Goal: Transaction & Acquisition: Purchase product/service

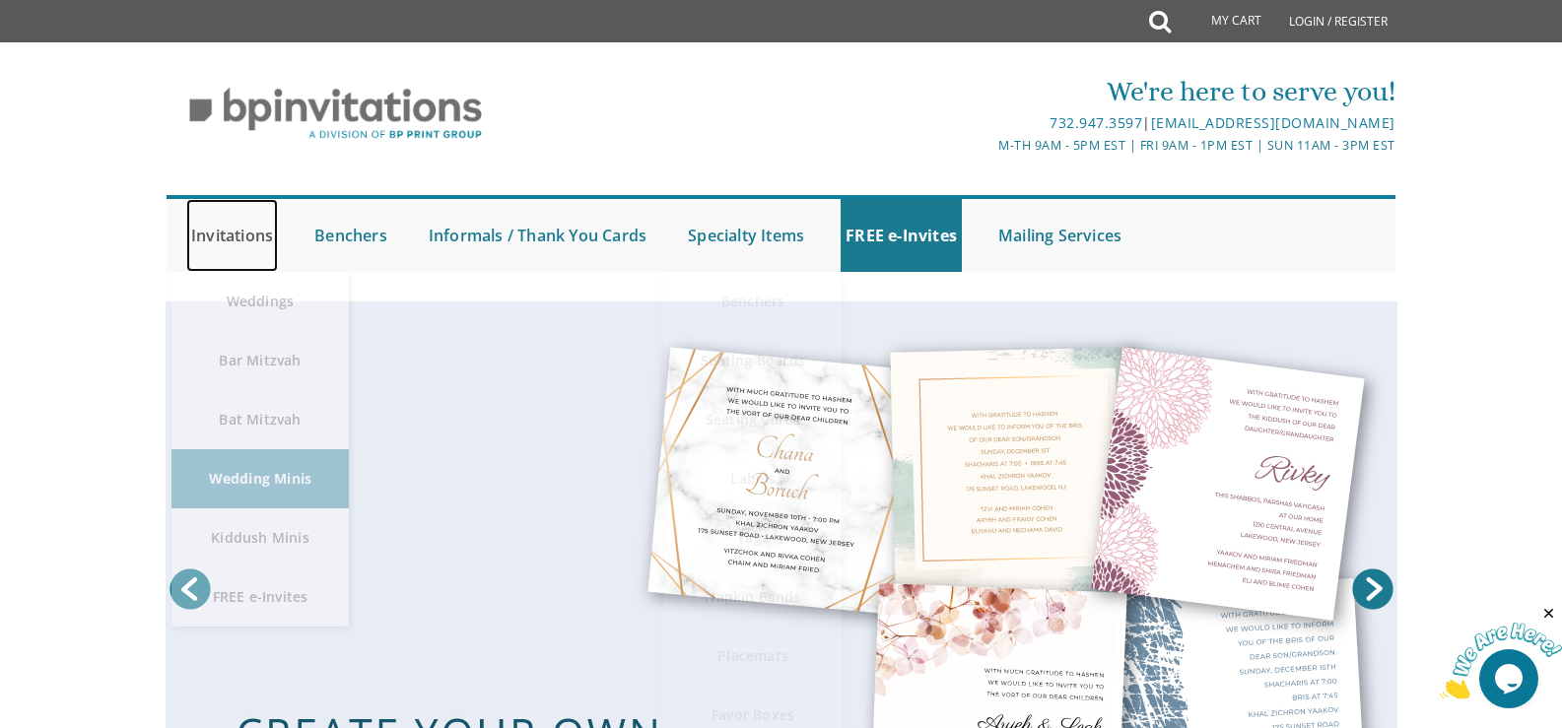
click at [211, 242] on link "Invitations" at bounding box center [232, 235] width 92 height 73
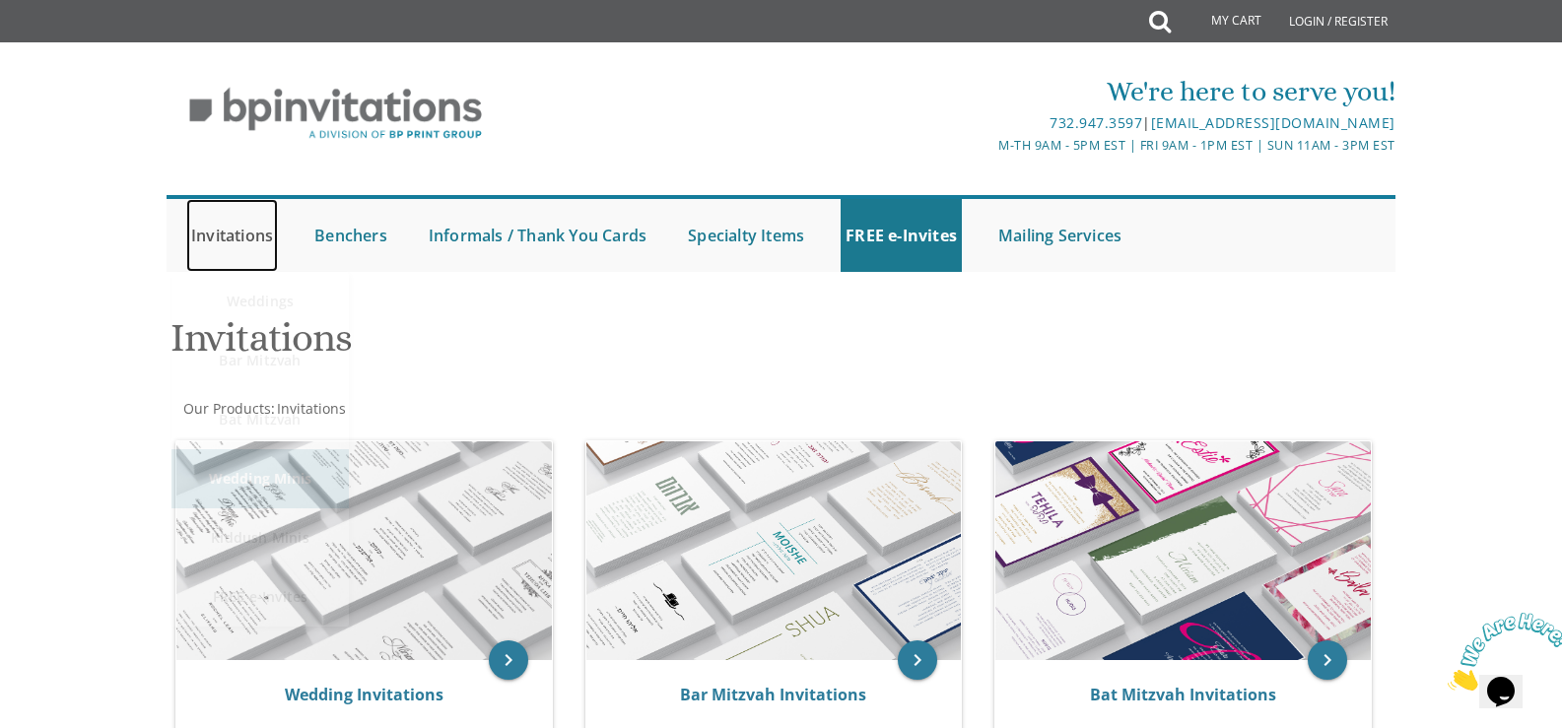
click at [217, 241] on link "Invitations" at bounding box center [232, 235] width 92 height 73
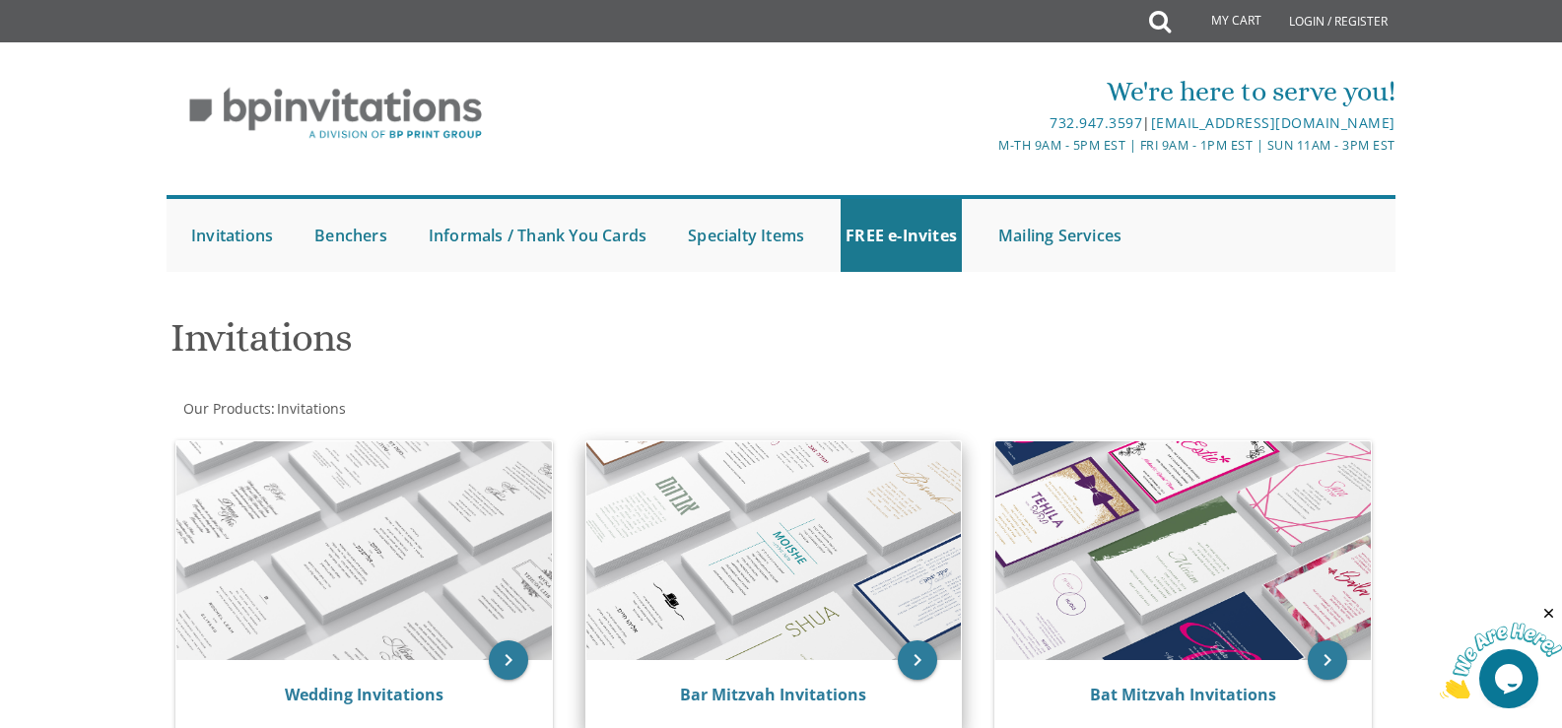
click at [845, 636] on img at bounding box center [773, 550] width 375 height 219
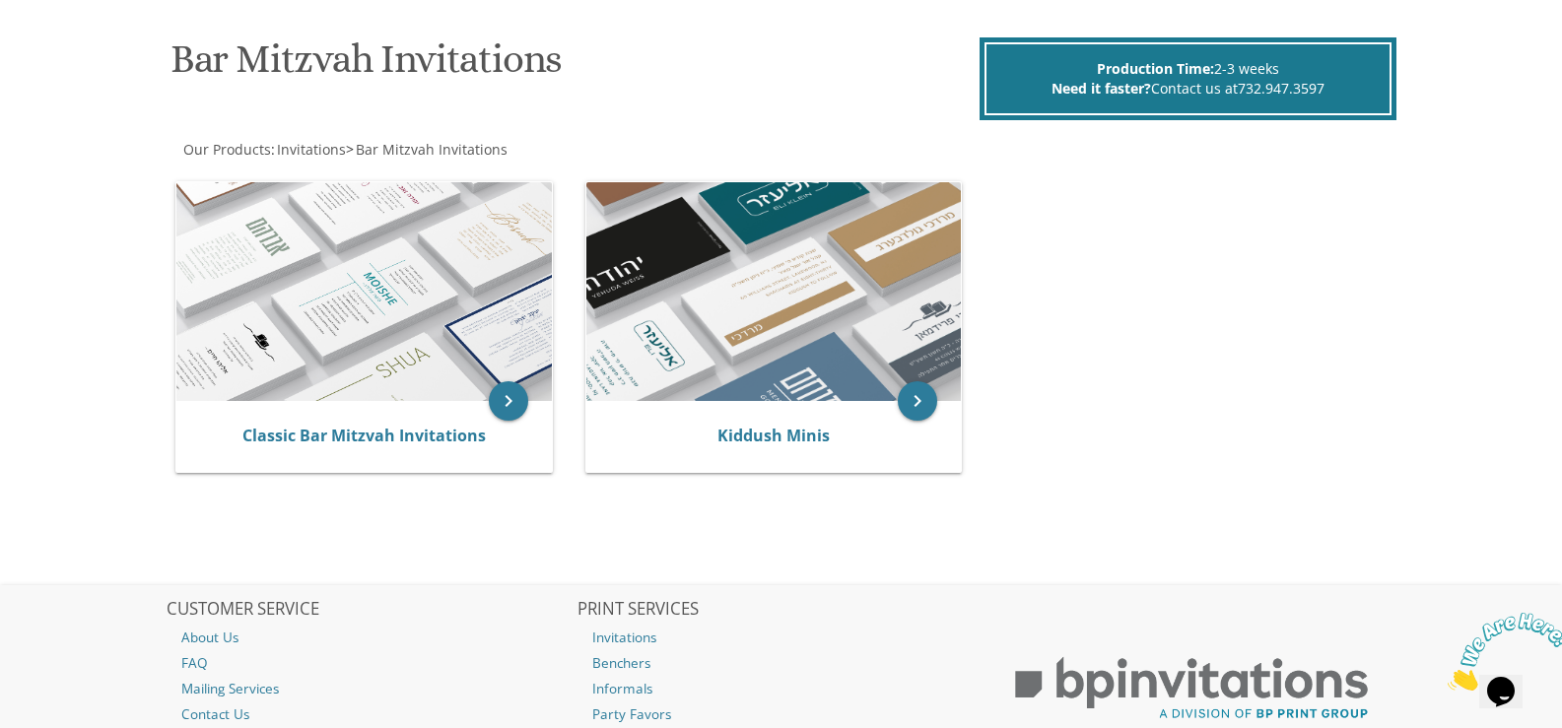
scroll to position [281, 0]
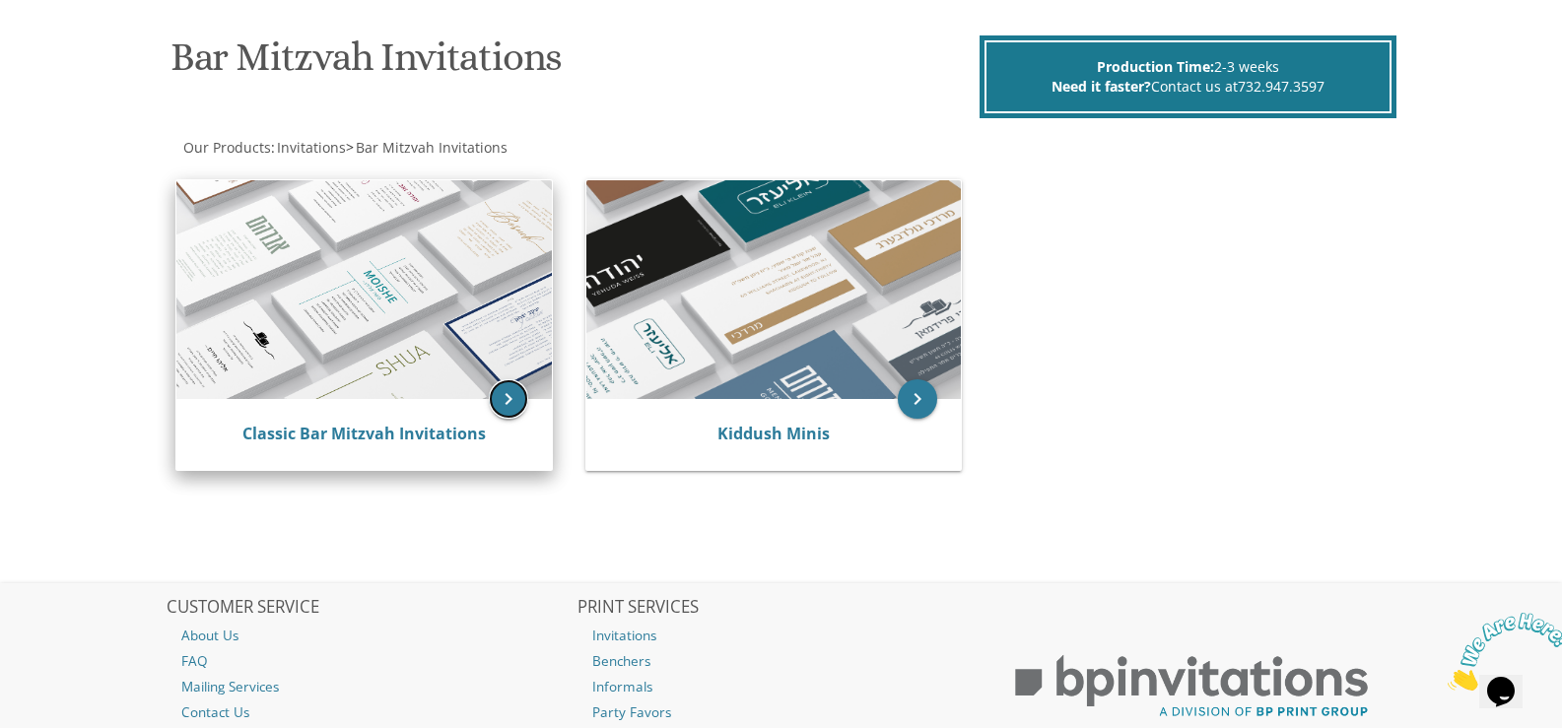
click at [513, 402] on icon "keyboard_arrow_right" at bounding box center [508, 398] width 39 height 39
click at [510, 393] on icon "keyboard_arrow_right" at bounding box center [508, 398] width 39 height 39
click at [417, 445] on div "Classic Bar Mitzvah Invitations" at bounding box center [364, 435] width 328 height 24
click at [414, 442] on link "Classic Bar Mitzvah Invitations" at bounding box center [363, 434] width 243 height 22
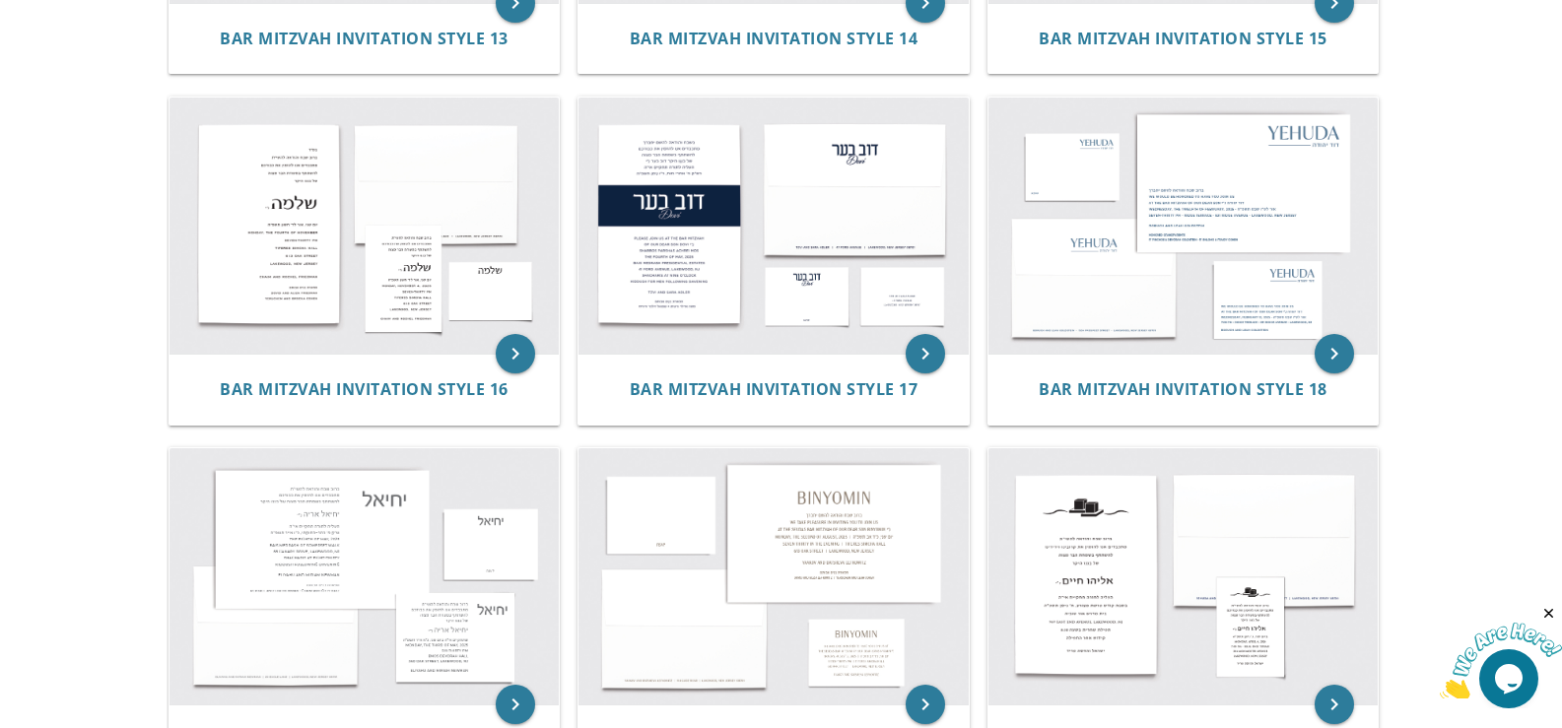
scroll to position [2085, 0]
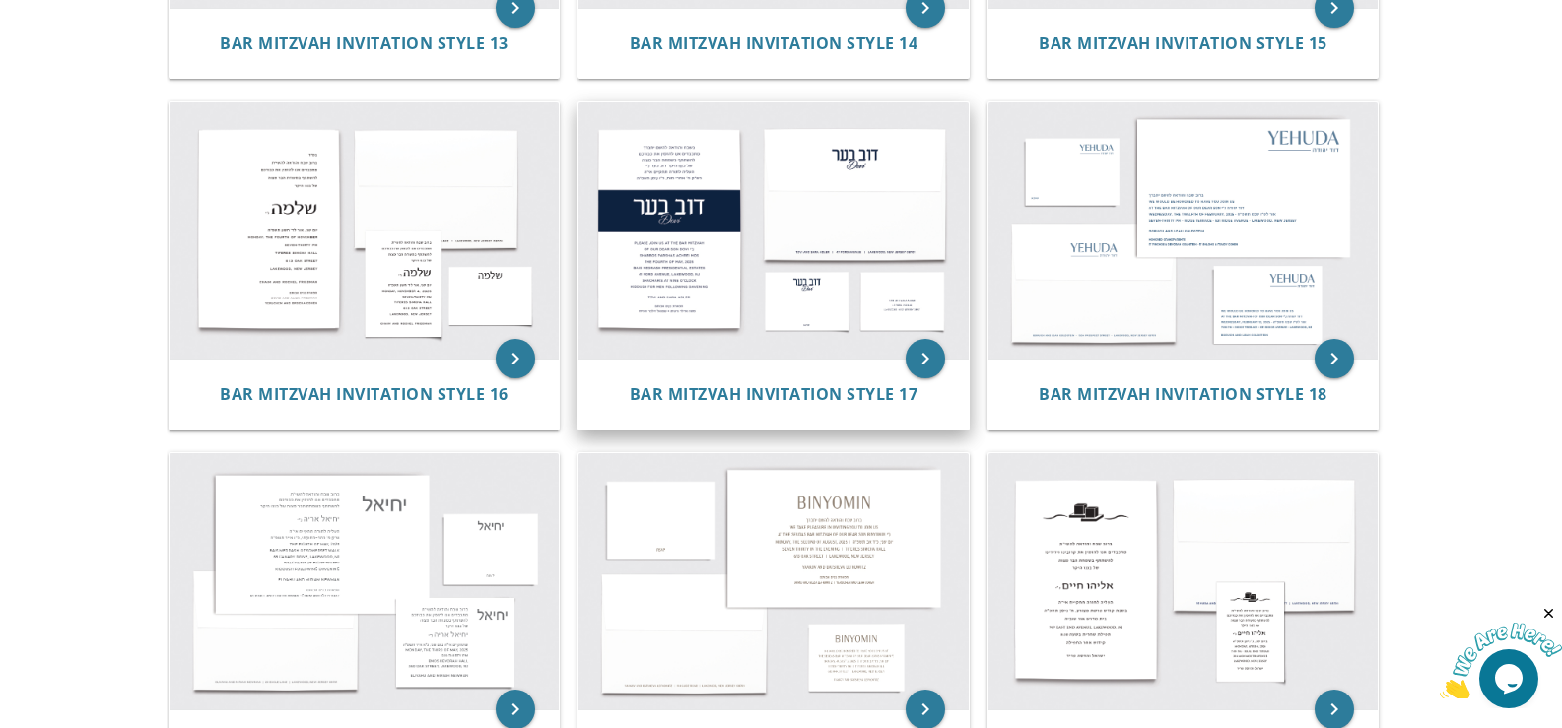
click at [718, 276] on img at bounding box center [773, 230] width 390 height 256
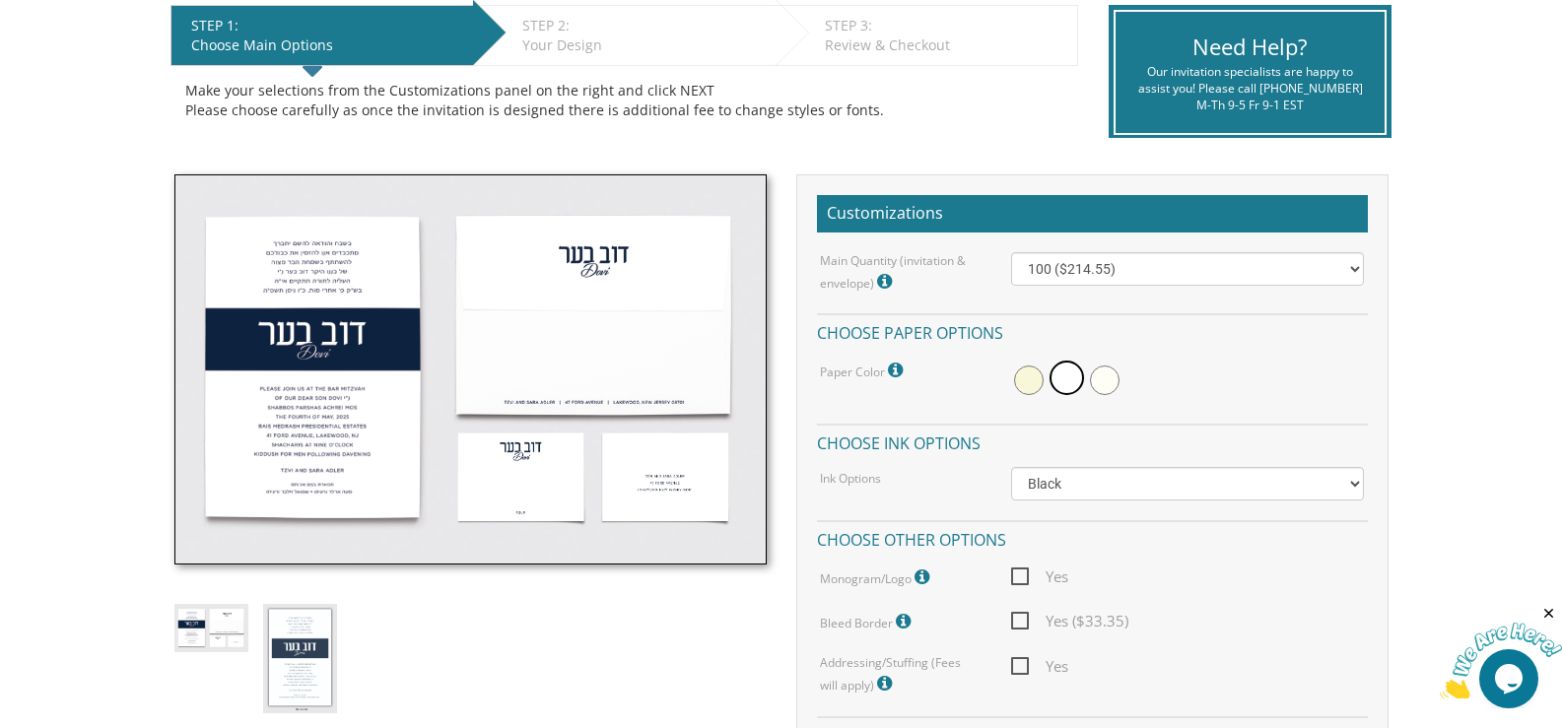
scroll to position [425, 0]
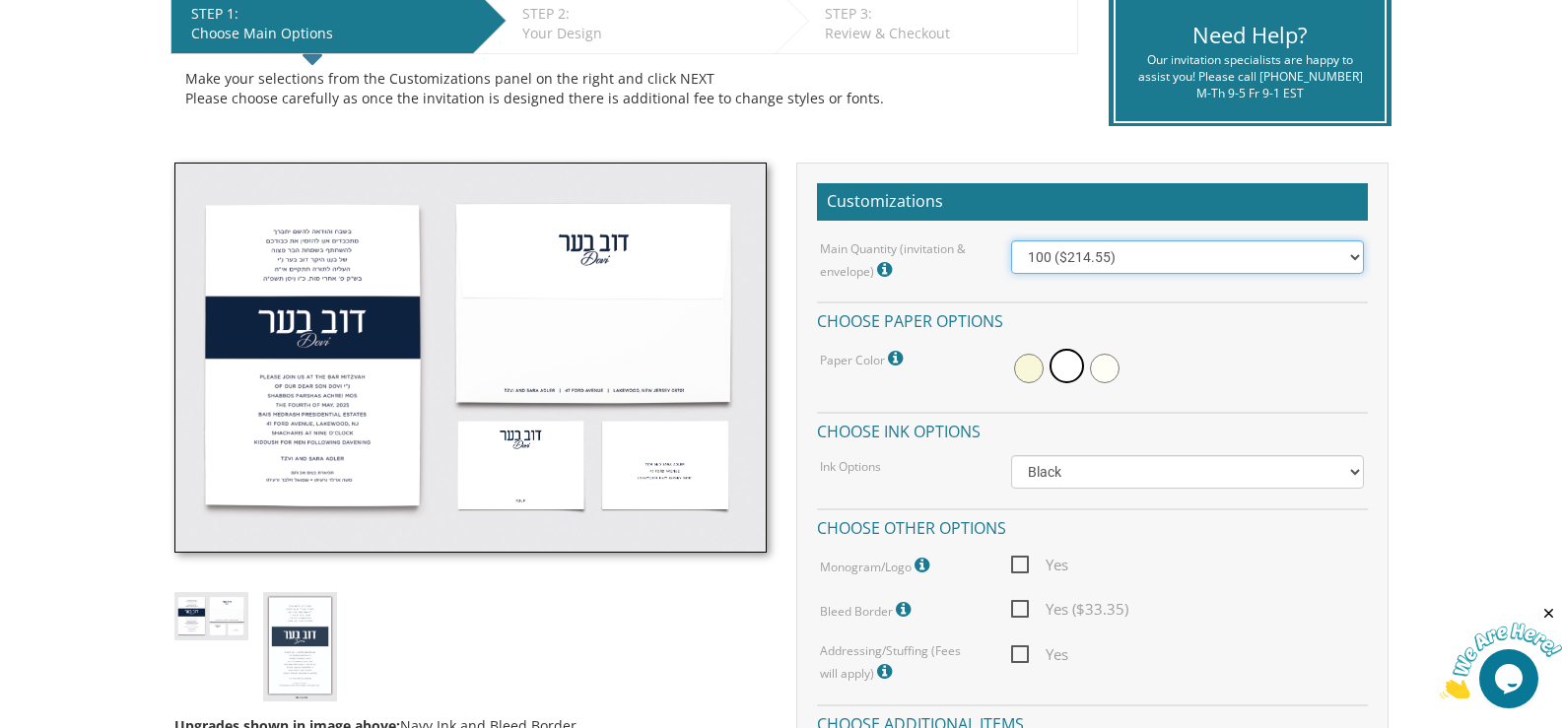
click at [1333, 263] on select "100 ($214.55) 200 ($254.60) 300 ($294.25) 400 ($333.55) 500 ($373.90) 600 ($413…" at bounding box center [1187, 256] width 353 height 33
select select "500"
click at [1011, 240] on select "100 ($214.55) 200 ($254.60) 300 ($294.25) 400 ($333.55) 500 ($373.90) 600 ($413…" at bounding box center [1187, 256] width 353 height 33
click at [1058, 367] on span at bounding box center [1066, 366] width 34 height 34
click at [1076, 474] on select "Black Colored Ink ($65.00) Black + One Color ($100.00) Two Colors ($165.00)" at bounding box center [1187, 471] width 353 height 33
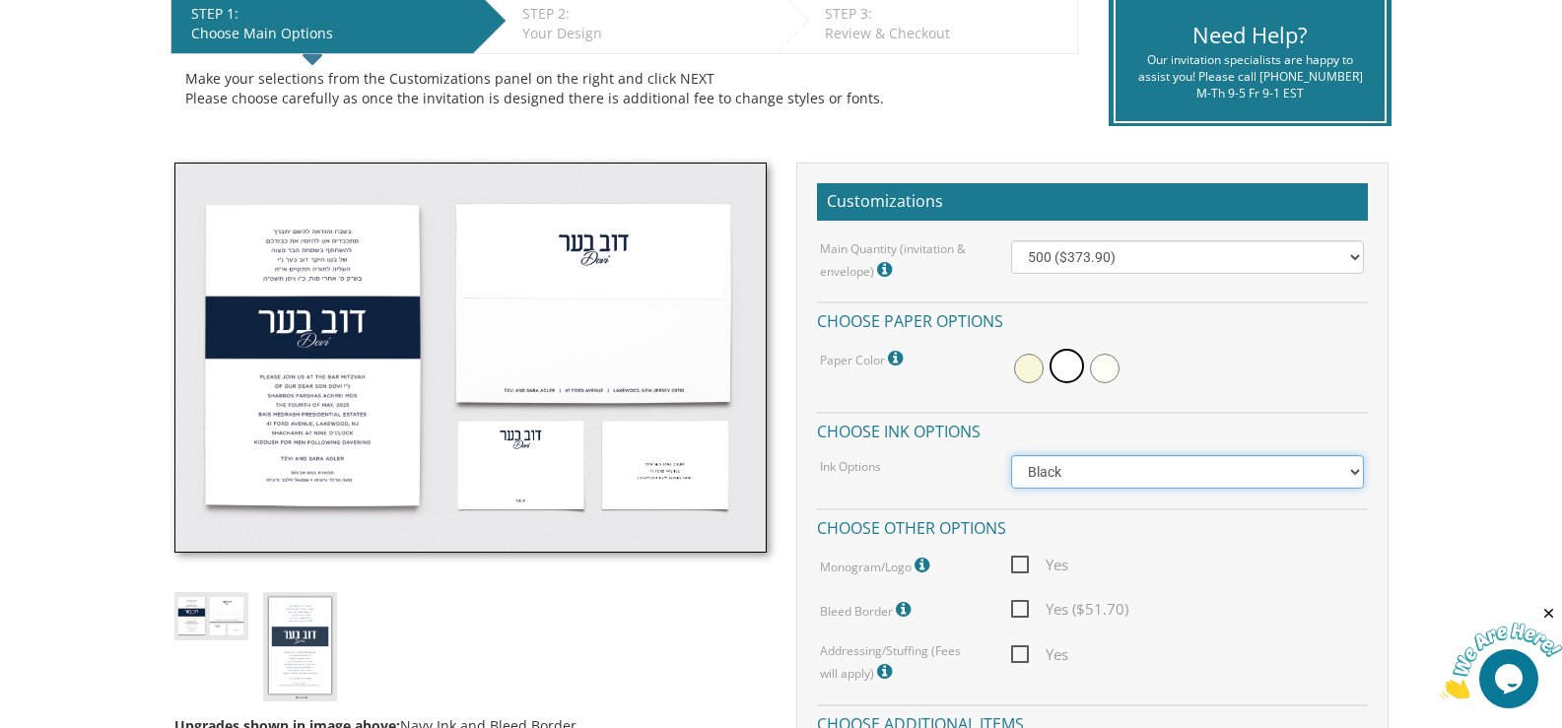
select select "Standard"
click at [1011, 455] on select "Black Colored Ink ($65.00) Black + One Color ($100.00) Two Colors ($165.00)" at bounding box center [1187, 471] width 353 height 33
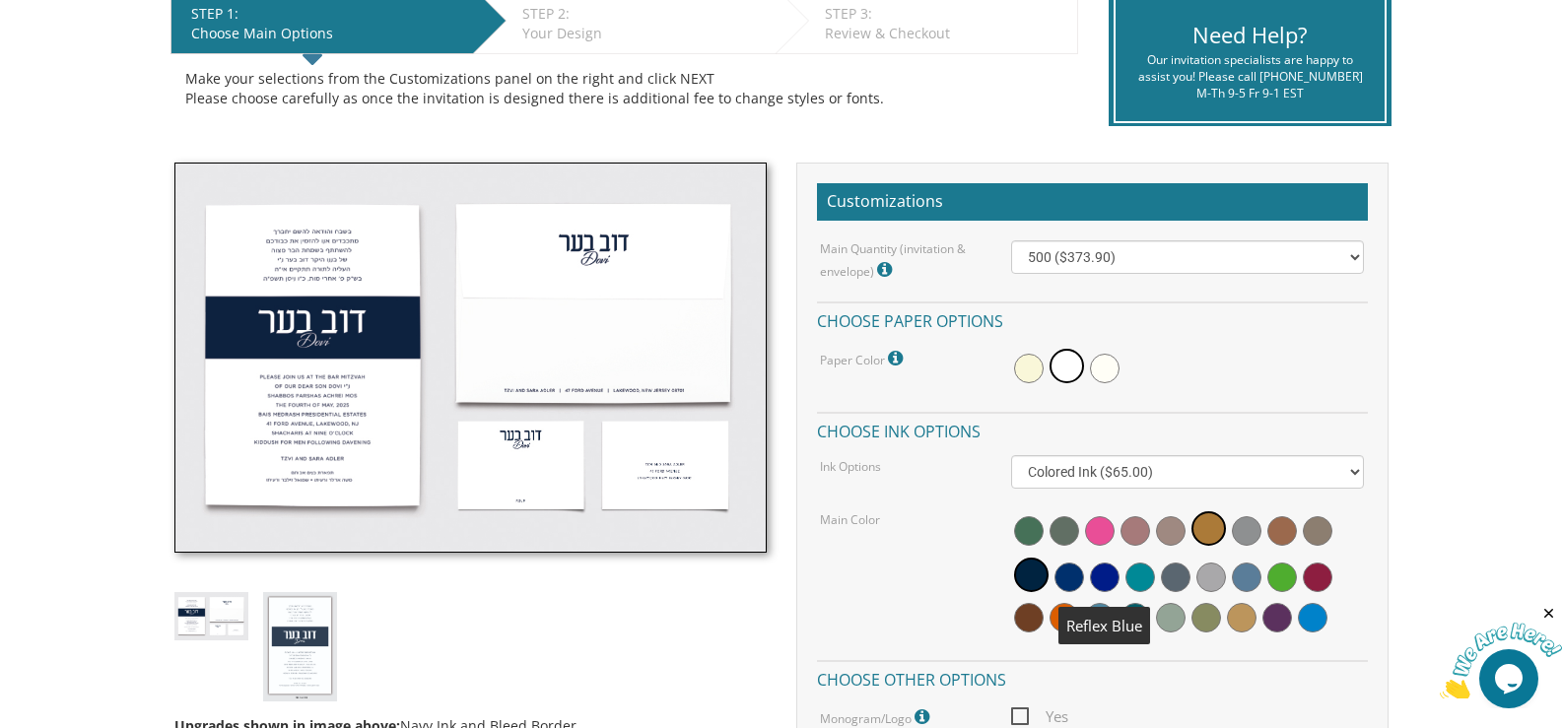
click at [1113, 576] on span at bounding box center [1105, 578] width 30 height 30
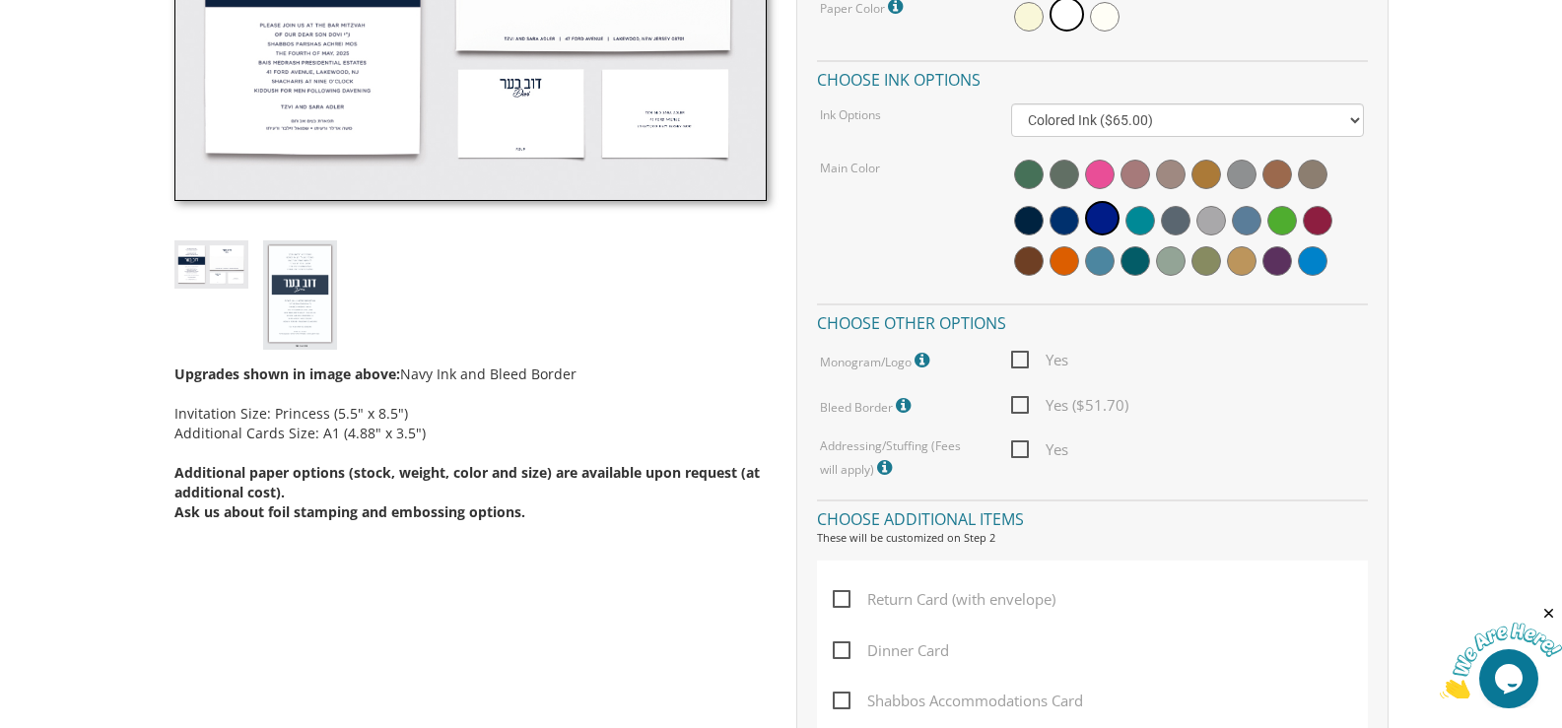
scroll to position [788, 0]
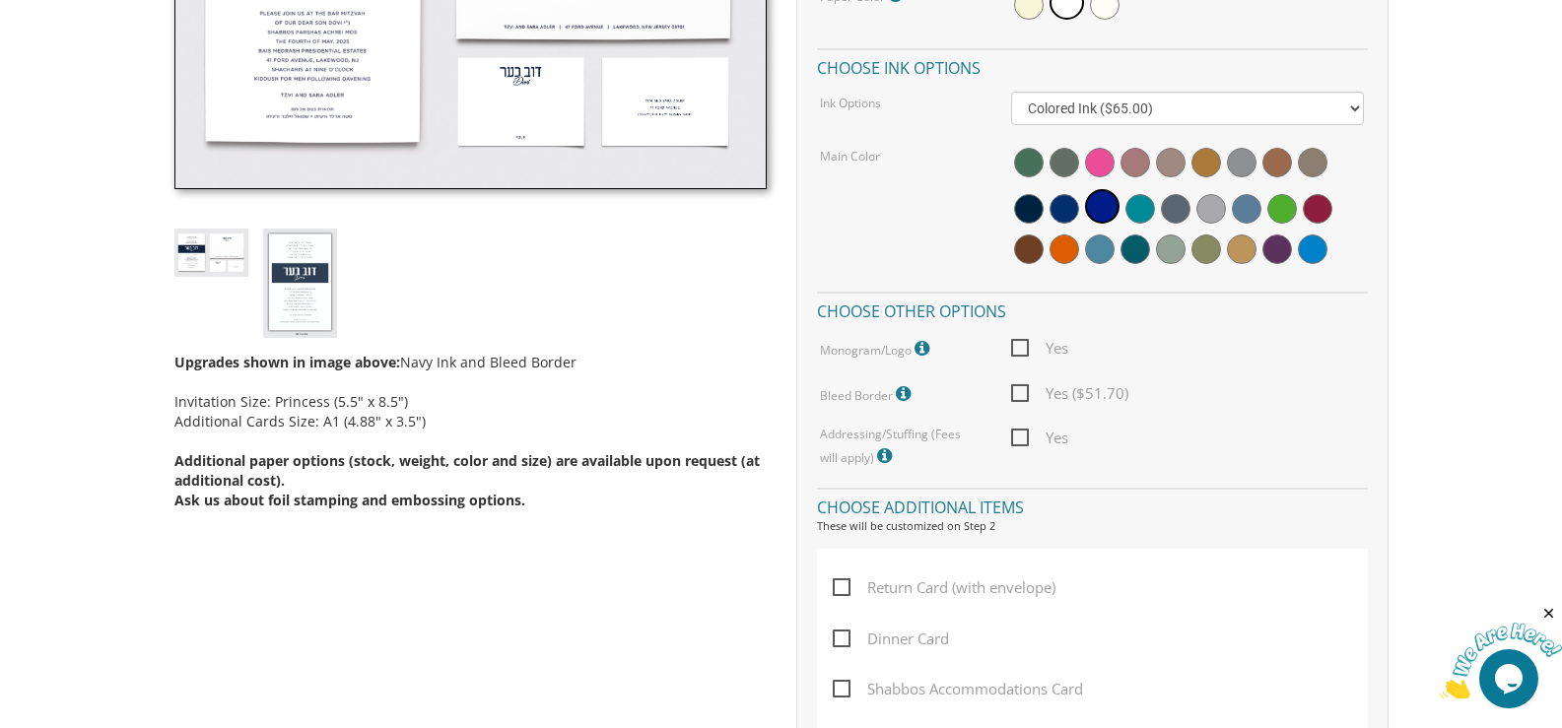
click at [1024, 344] on span "Yes" at bounding box center [1039, 348] width 57 height 25
click at [1024, 344] on input "Yes" at bounding box center [1017, 346] width 13 height 13
checkbox input "true"
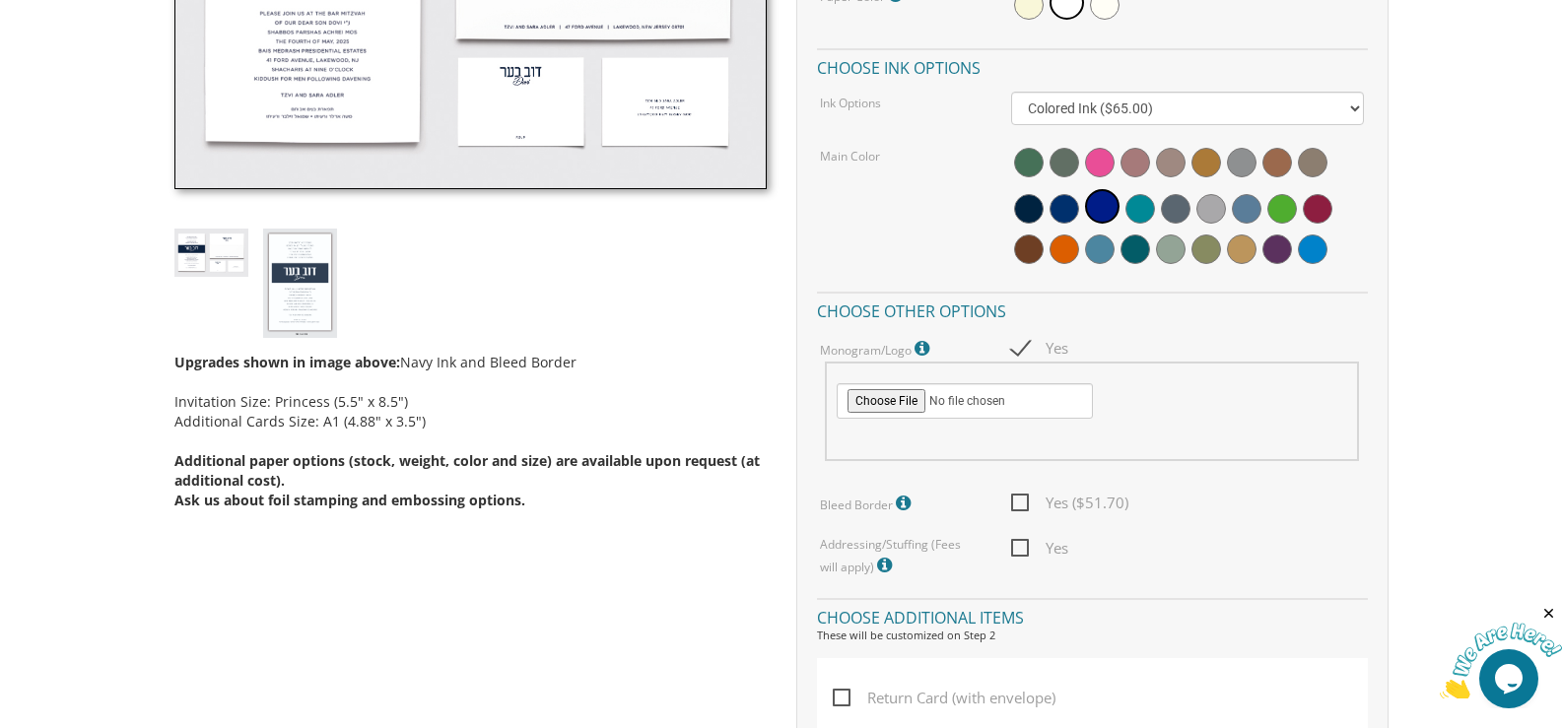
click at [1125, 382] on div at bounding box center [1092, 412] width 534 height 100
drag, startPoint x: 1551, startPoint y: 393, endPoint x: 1546, endPoint y: 431, distance: 37.8
click at [1546, 431] on body "My Cart {{shoppingcart.totalQuantityDisplay}} Total: {{shoppingcart.subtotal}} …" at bounding box center [781, 658] width 1562 height 2892
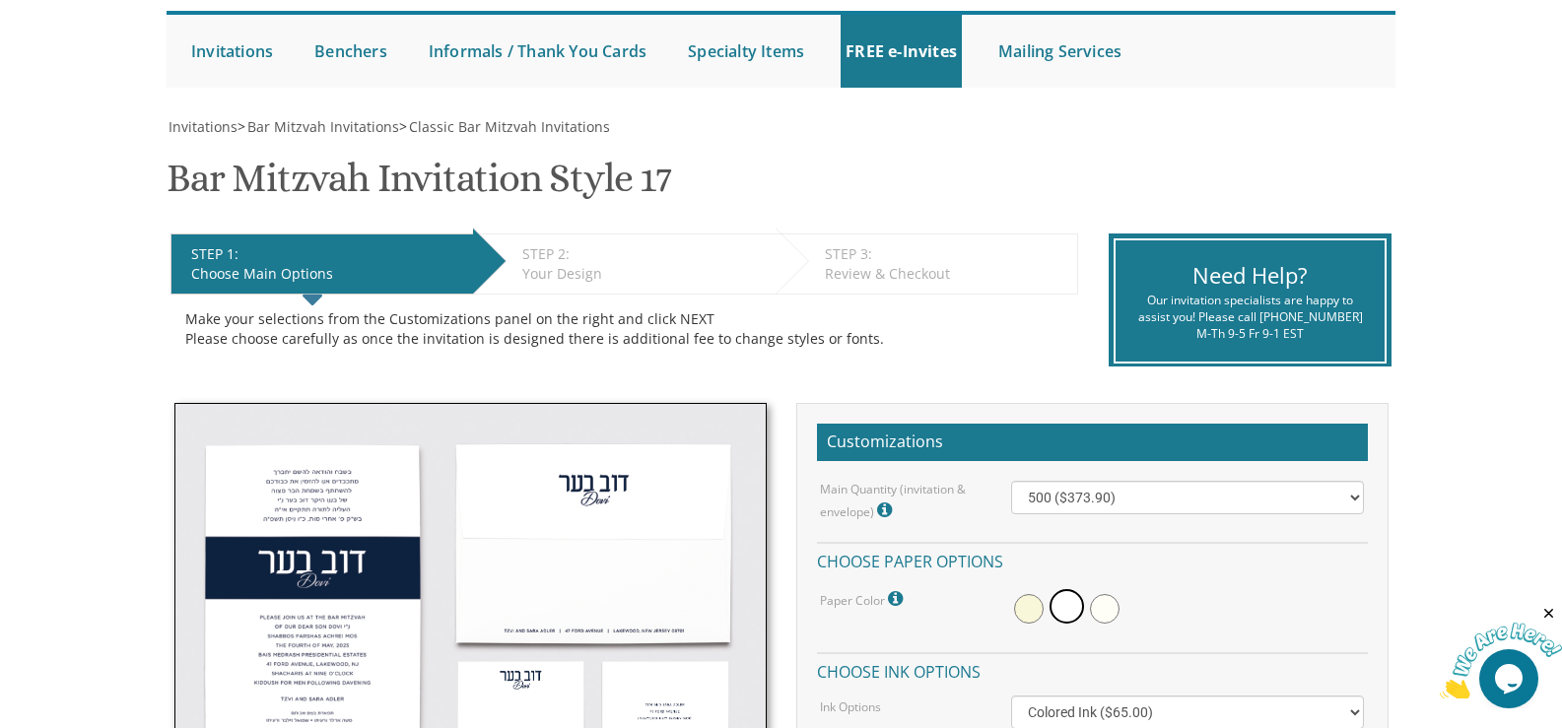
scroll to position [0, 0]
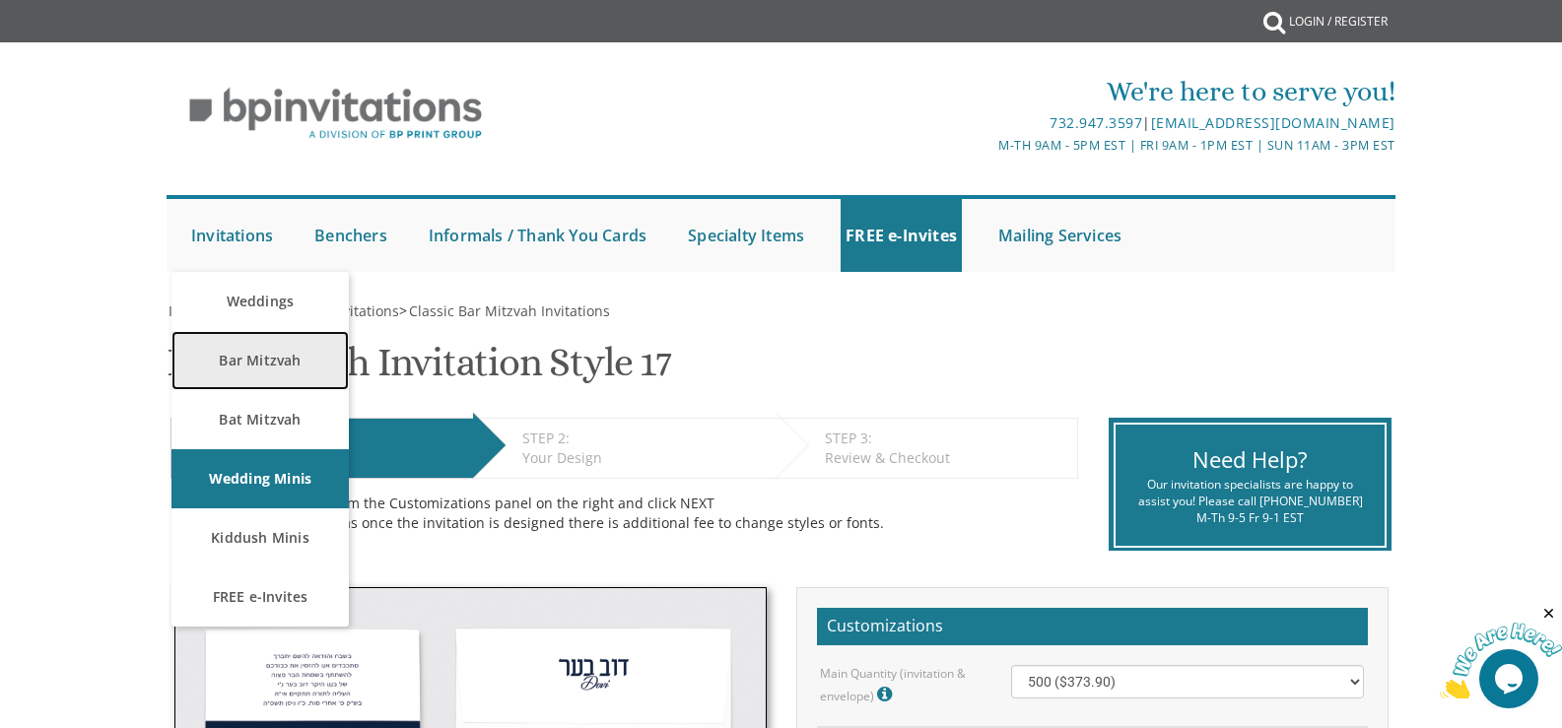
click at [258, 354] on link "Bar Mitzvah" at bounding box center [259, 360] width 177 height 59
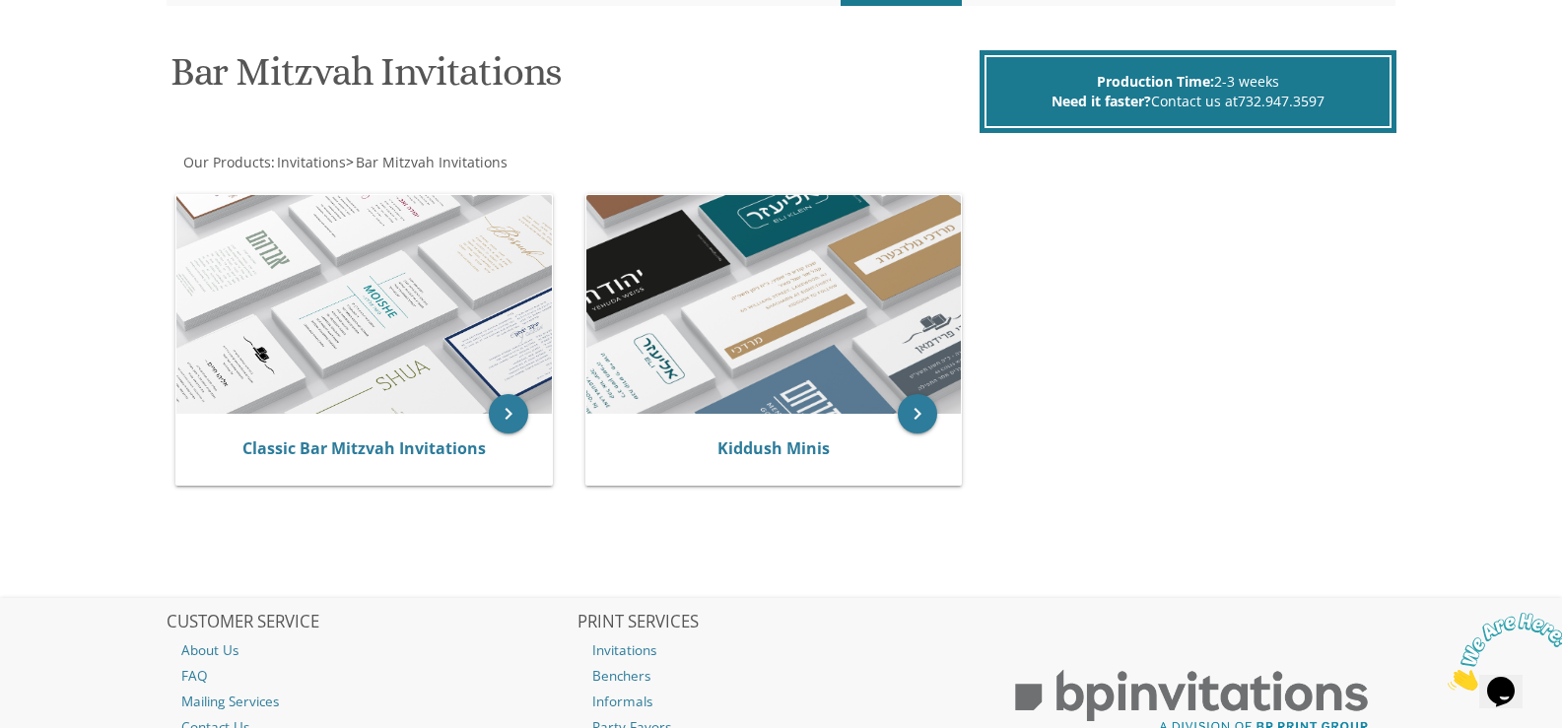
scroll to position [273, 0]
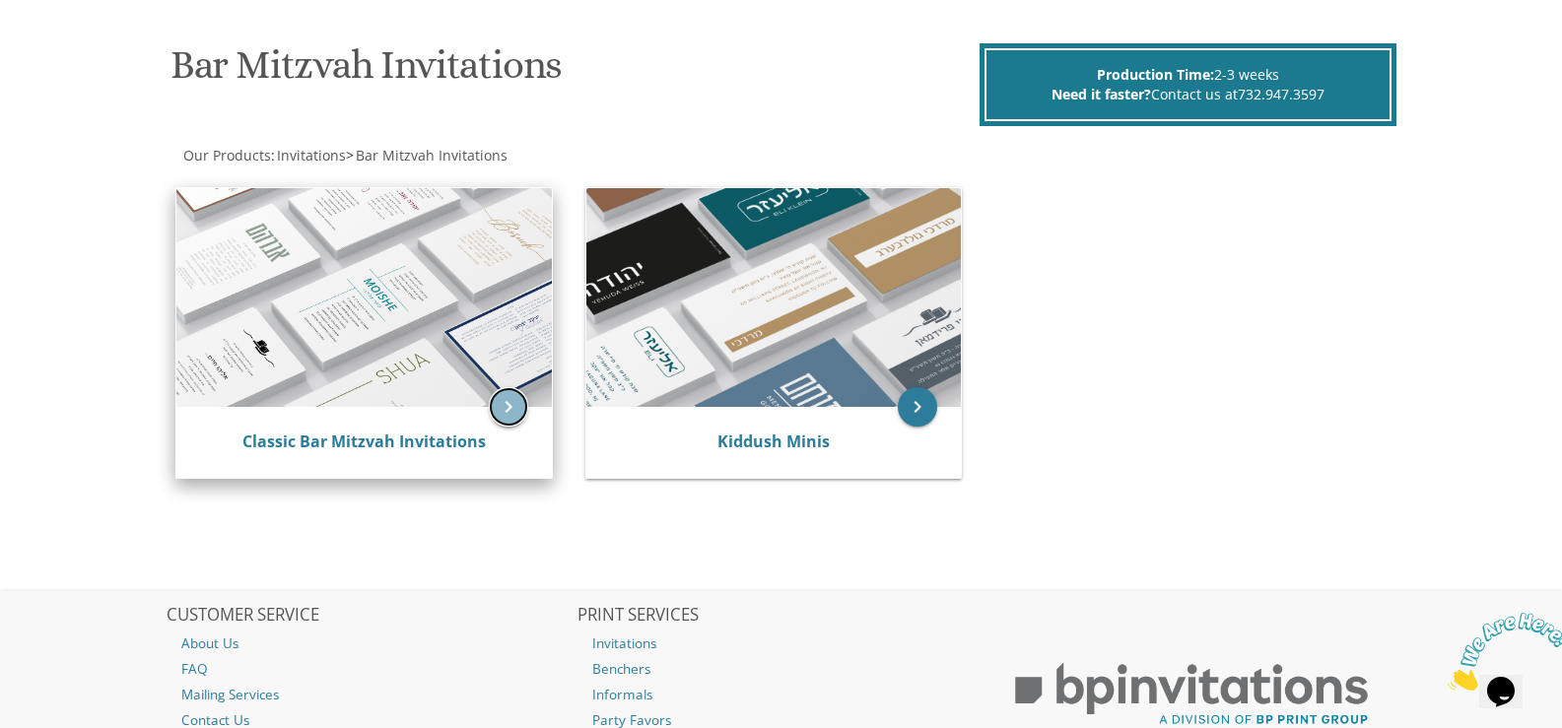
click at [520, 415] on icon "keyboard_arrow_right" at bounding box center [508, 406] width 39 height 39
click at [506, 409] on icon "keyboard_arrow_right" at bounding box center [508, 406] width 39 height 39
click at [501, 405] on icon "keyboard_arrow_right" at bounding box center [508, 406] width 39 height 39
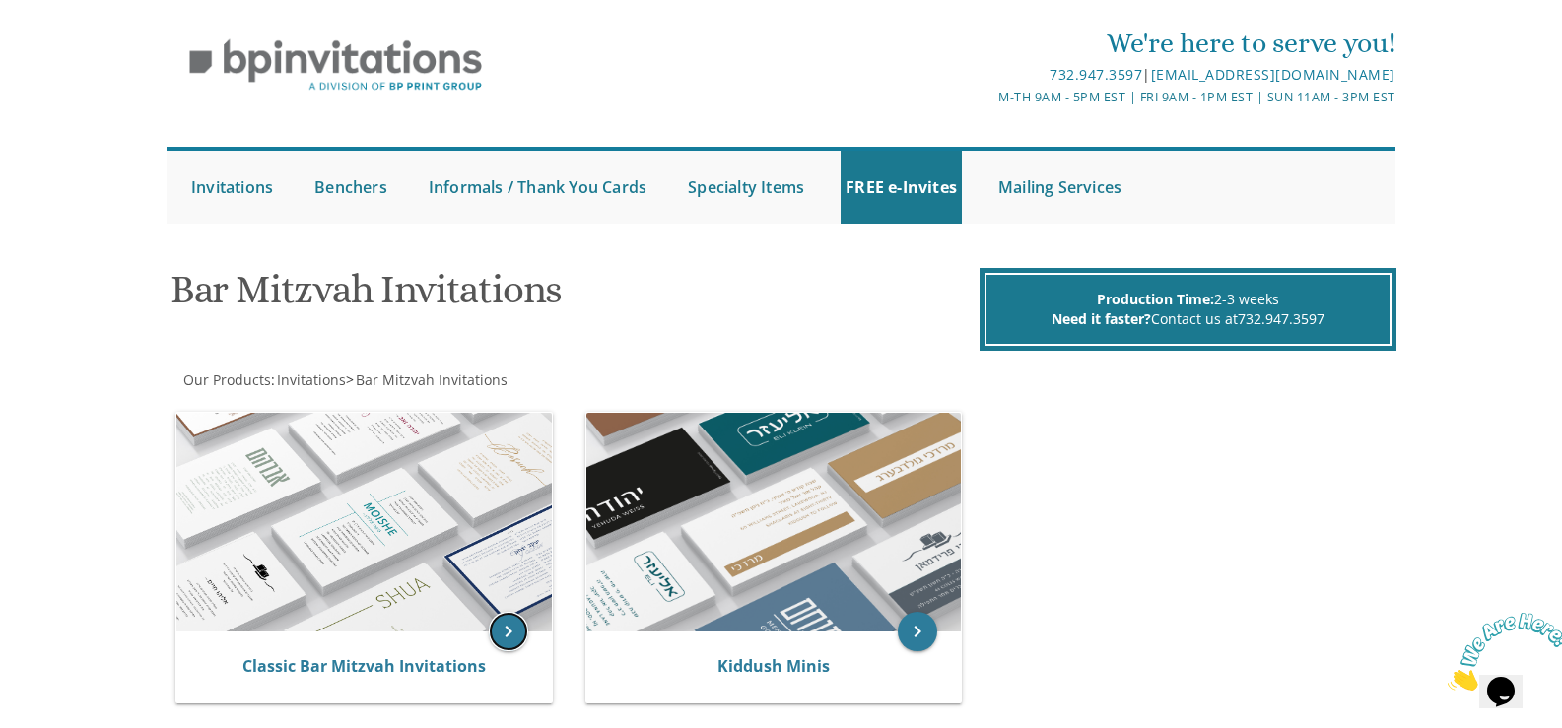
scroll to position [41, 0]
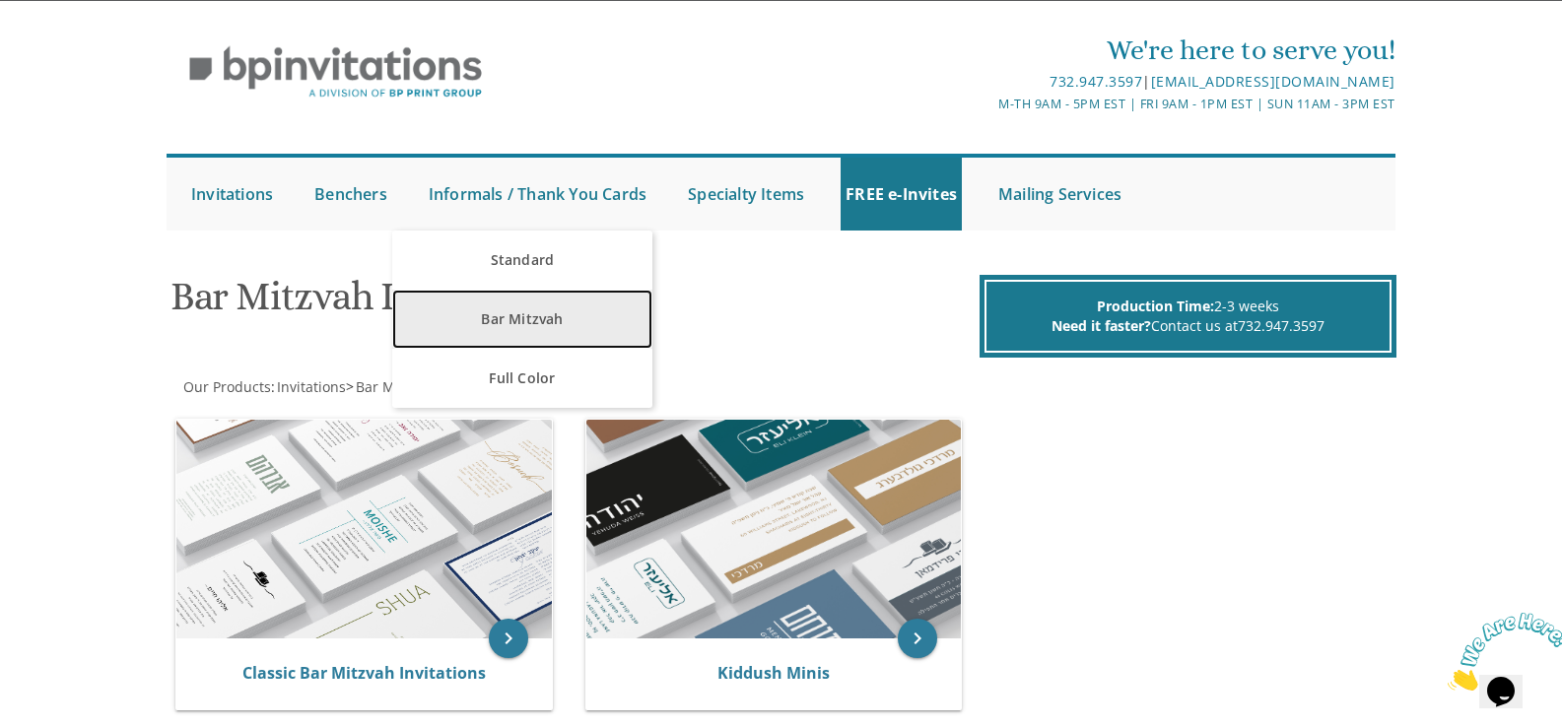
click at [501, 313] on link "Bar Mitzvah" at bounding box center [521, 319] width 259 height 59
